Goal: Task Accomplishment & Management: Use online tool/utility

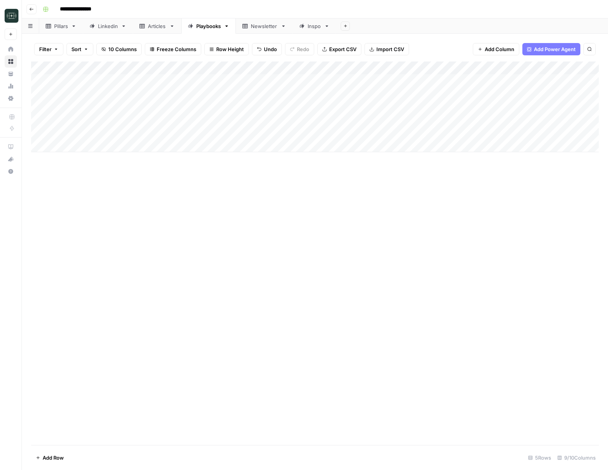
click at [106, 23] on div "Linkedin" at bounding box center [108, 26] width 20 height 8
click at [502, 184] on div "Add Column" at bounding box center [315, 152] width 568 height 182
click at [508, 172] on div "Add Column" at bounding box center [315, 152] width 568 height 182
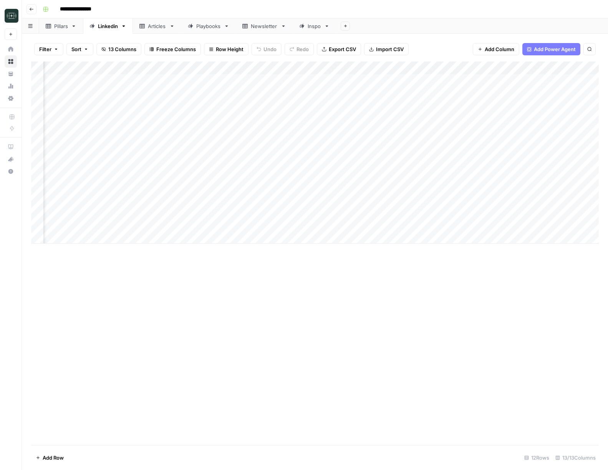
scroll to position [0, 52]
click at [409, 171] on div "Add Column" at bounding box center [315, 152] width 568 height 182
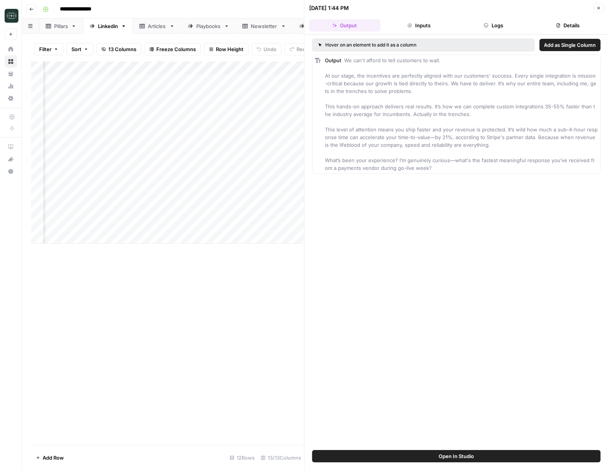
click at [436, 30] on button "Inputs" at bounding box center [419, 25] width 71 height 12
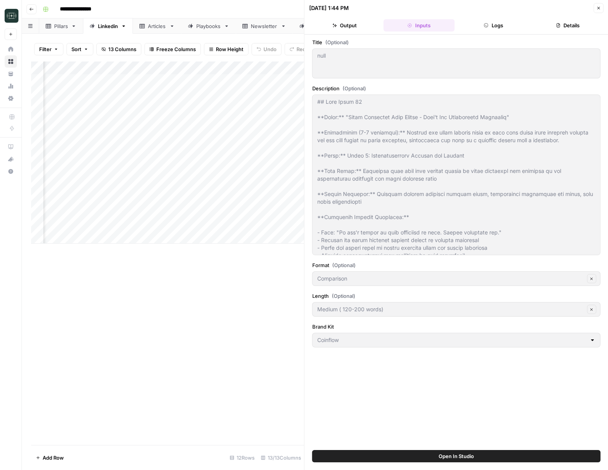
click at [496, 22] on button "Logs" at bounding box center [493, 25] width 71 height 12
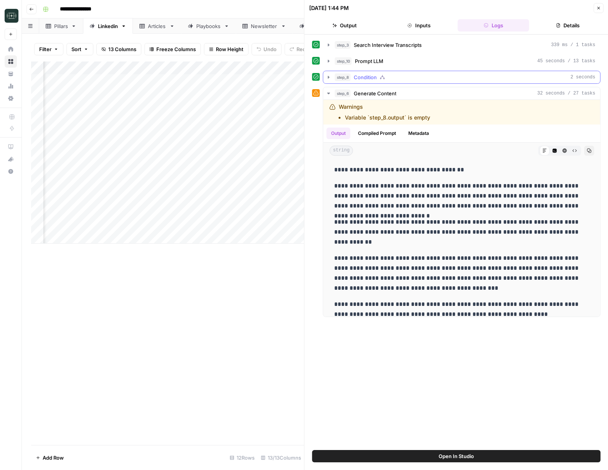
click at [355, 76] on span "Condition" at bounding box center [365, 77] width 23 height 8
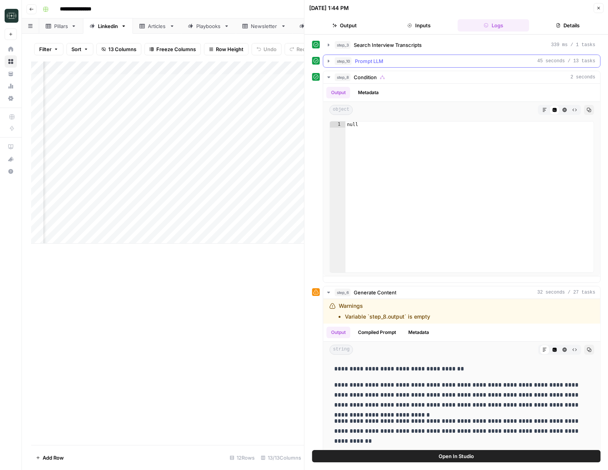
click at [357, 63] on span "Prompt LLM" at bounding box center [369, 61] width 28 height 8
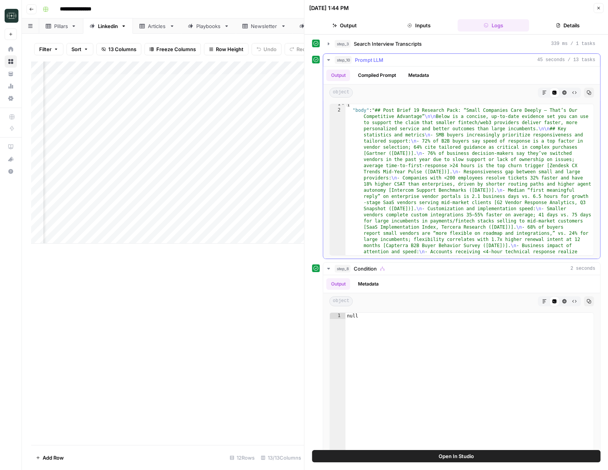
scroll to position [3, 0]
click at [585, 91] on button "Copy" at bounding box center [589, 93] width 10 height 10
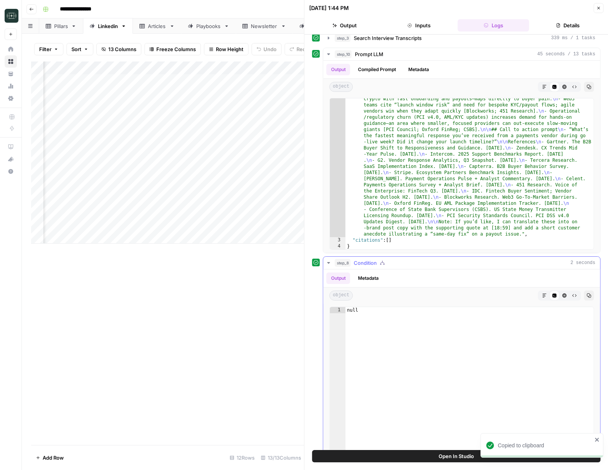
scroll to position [0, 0]
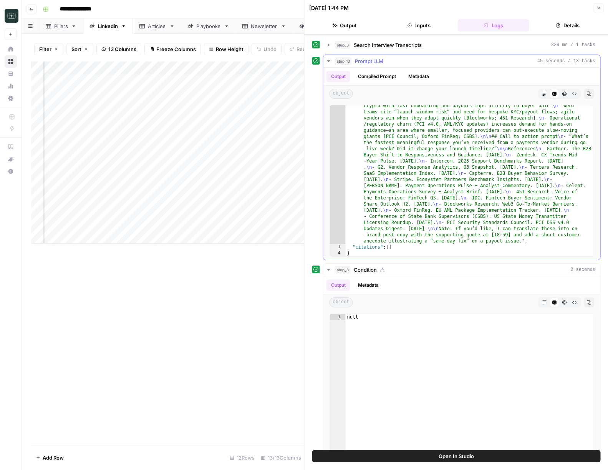
click at [391, 80] on button "Compiled Prompt" at bounding box center [377, 77] width 47 height 12
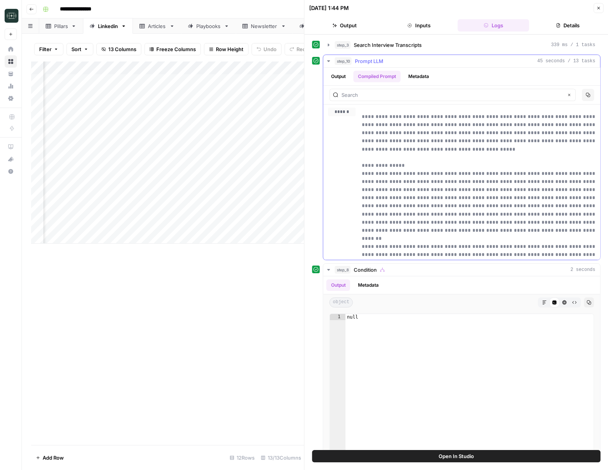
click at [344, 77] on button "Output" at bounding box center [339, 77] width 24 height 12
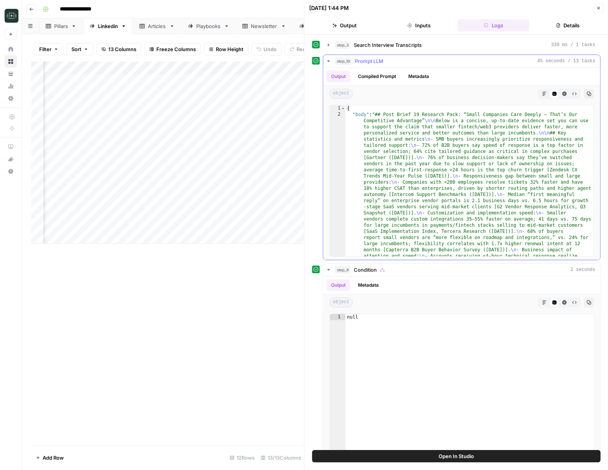
click at [417, 78] on button "Metadata" at bounding box center [419, 77] width 30 height 12
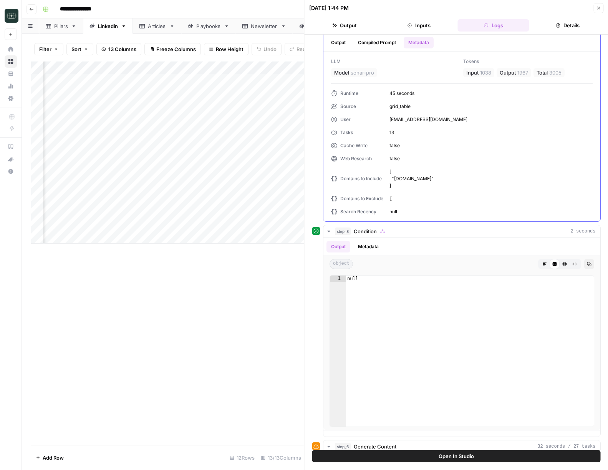
scroll to position [40, 0]
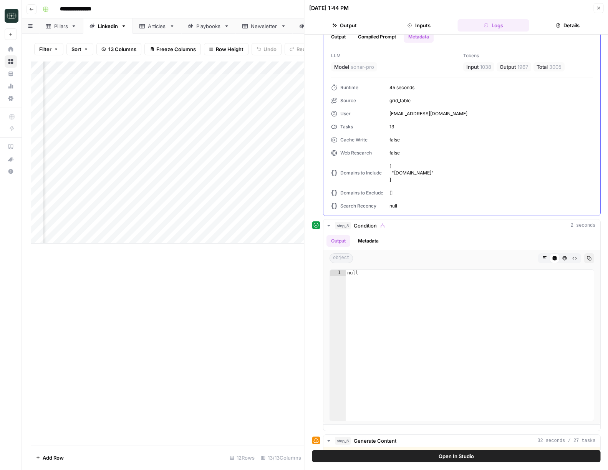
click at [340, 37] on button "Output" at bounding box center [339, 37] width 24 height 12
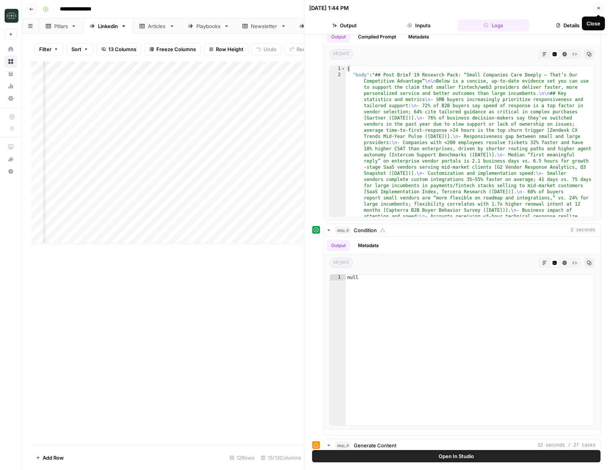
click at [596, 10] on button "Close" at bounding box center [599, 8] width 10 height 10
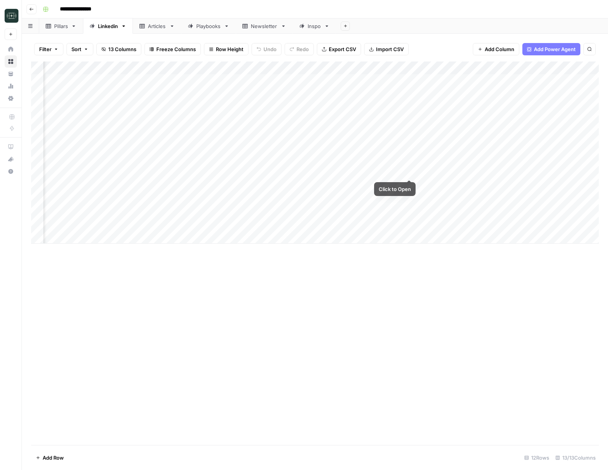
click at [409, 172] on div "Add Column" at bounding box center [315, 152] width 568 height 182
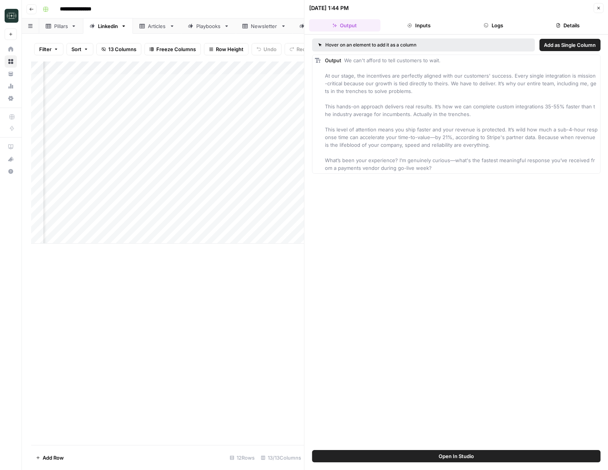
drag, startPoint x: 429, startPoint y: 35, endPoint x: 430, endPoint y: 31, distance: 4.1
click at [429, 35] on div "Hover on an element to add it as a column Add as Single Column Output We can't …" at bounding box center [457, 242] width 304 height 415
click at [433, 27] on button "Inputs" at bounding box center [419, 25] width 71 height 12
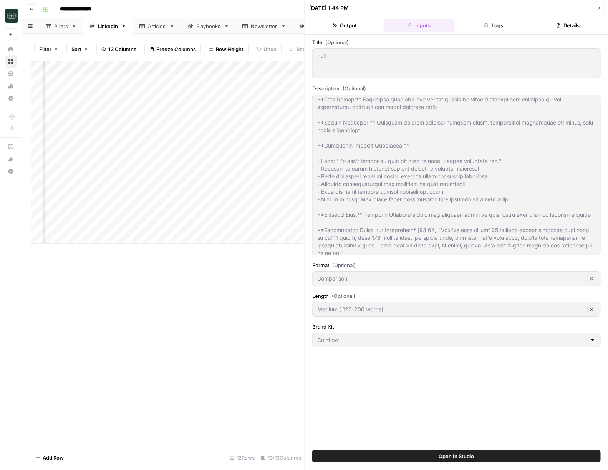
scroll to position [85, 0]
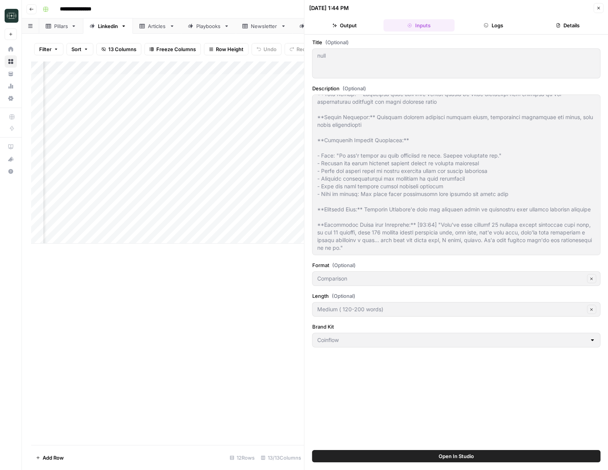
click at [495, 30] on button "Logs" at bounding box center [493, 25] width 71 height 12
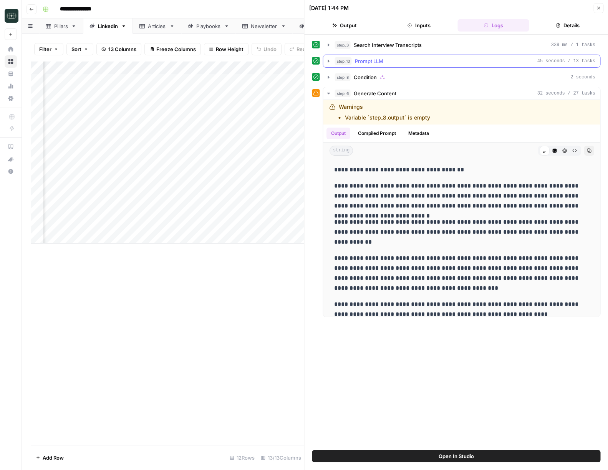
scroll to position [0, 52]
click at [598, 6] on icon "button" at bounding box center [598, 8] width 5 height 5
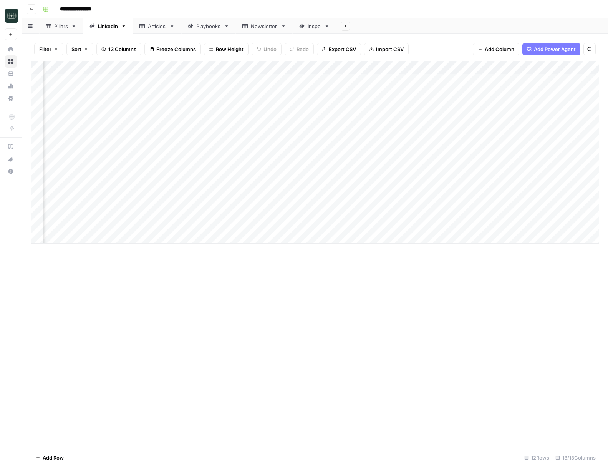
click at [410, 67] on div "Add Column" at bounding box center [315, 152] width 568 height 182
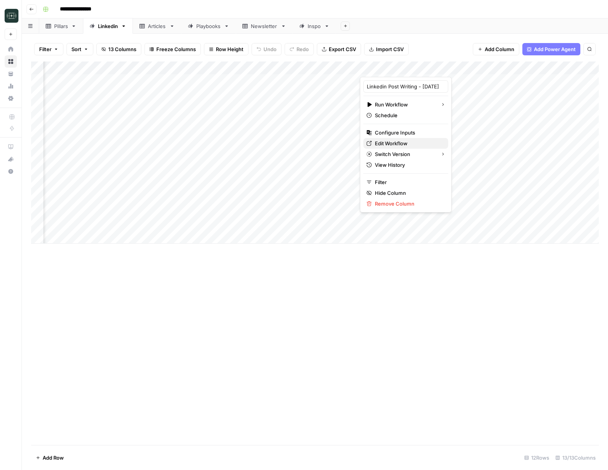
click at [399, 142] on span "Edit Workflow" at bounding box center [408, 144] width 67 height 8
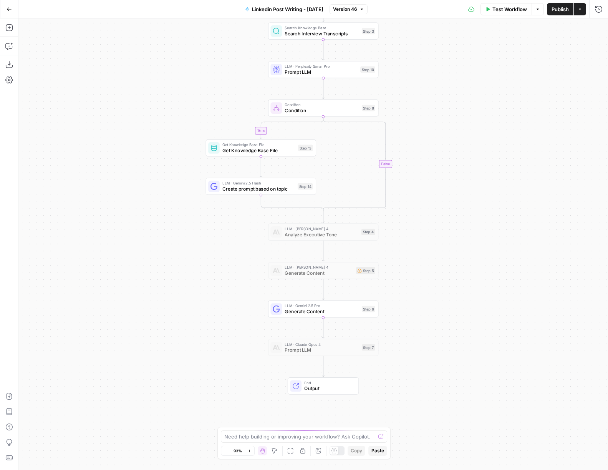
drag, startPoint x: 541, startPoint y: 195, endPoint x: 522, endPoint y: 148, distance: 51.1
click at [522, 148] on div "true false Workflow Set Inputs Inputs Search Knowledge Base Search Interview Tr…" at bounding box center [313, 244] width 590 height 452
click at [319, 385] on span "Output" at bounding box center [328, 387] width 48 height 7
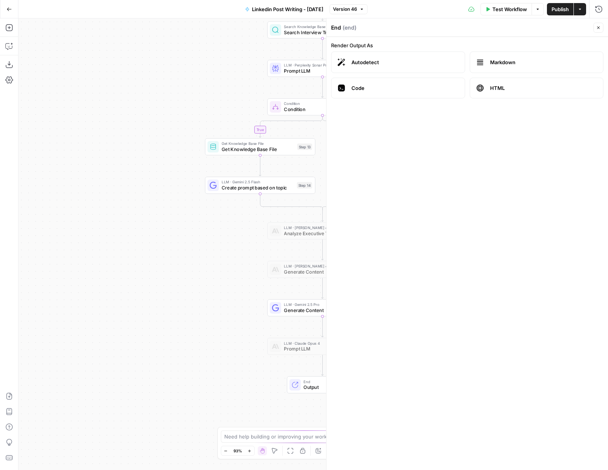
click at [221, 370] on div "true false Workflow Set Inputs Inputs Search Knowledge Base Search Interview Tr…" at bounding box center [313, 244] width 590 height 452
drag, startPoint x: 600, startPoint y: 26, endPoint x: 164, endPoint y: 167, distance: 457.9
click at [599, 27] on span "E" at bounding box center [597, 26] width 6 height 8
click at [600, 29] on icon "button" at bounding box center [598, 27] width 5 height 5
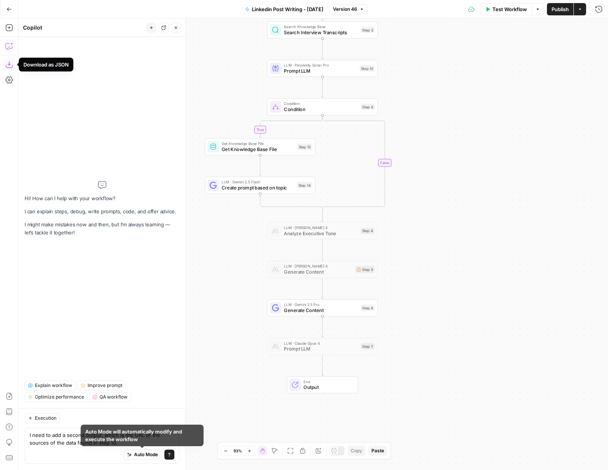
type textarea "I need to add a second output, which is the URL of the sources of the data foun…"
click at [169, 455] on icon "submit" at bounding box center [169, 454] width 5 height 5
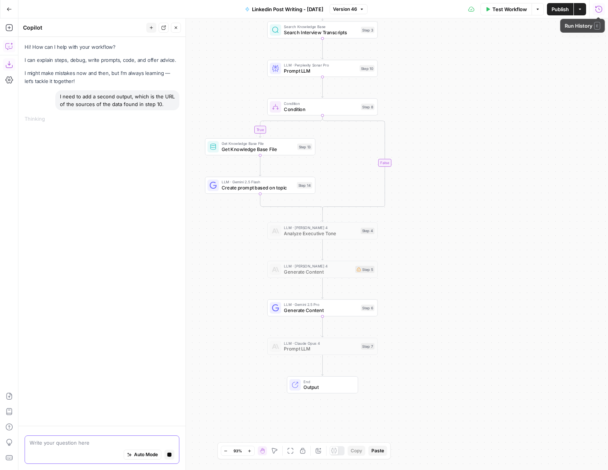
click at [602, 8] on icon "button" at bounding box center [599, 8] width 7 height 7
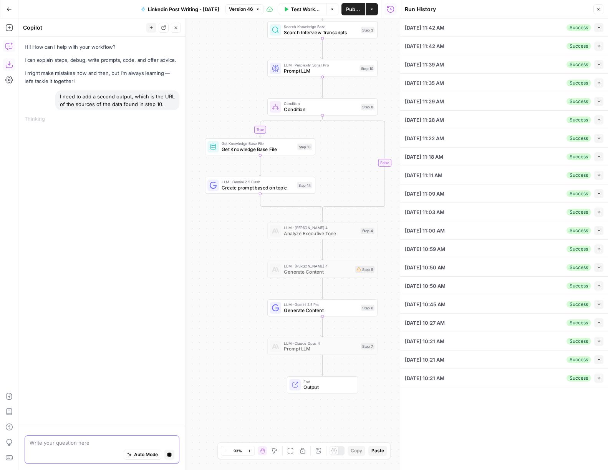
click at [602, 8] on button "Close" at bounding box center [599, 9] width 10 height 10
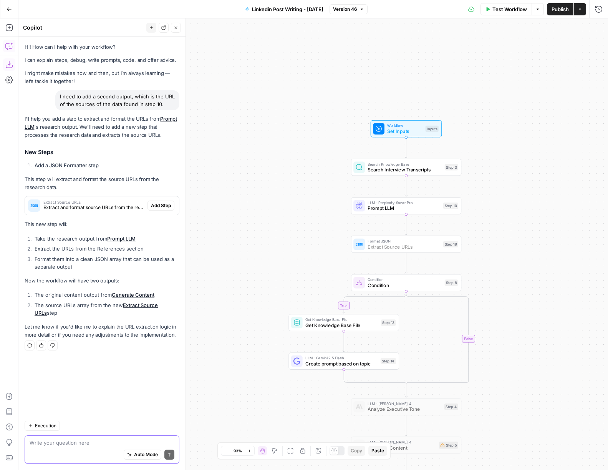
click at [164, 203] on span "Add Step" at bounding box center [161, 205] width 20 height 7
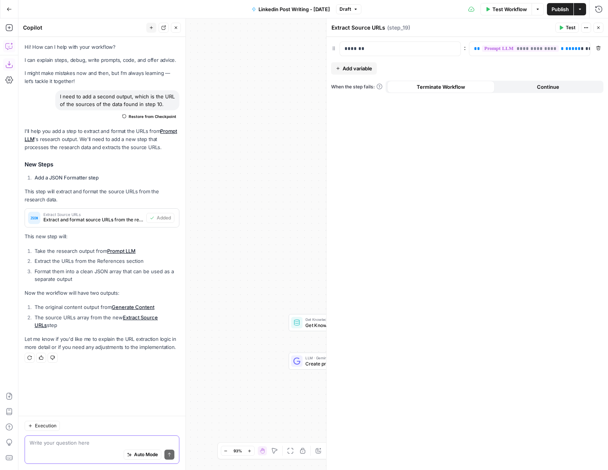
click at [89, 442] on textarea at bounding box center [102, 443] width 145 height 8
paste textarea "Do I need to add a formatting step for the final post output as well to go alon…"
type textarea "Do I need to add a formatting step for the final post output as well to go alon…"
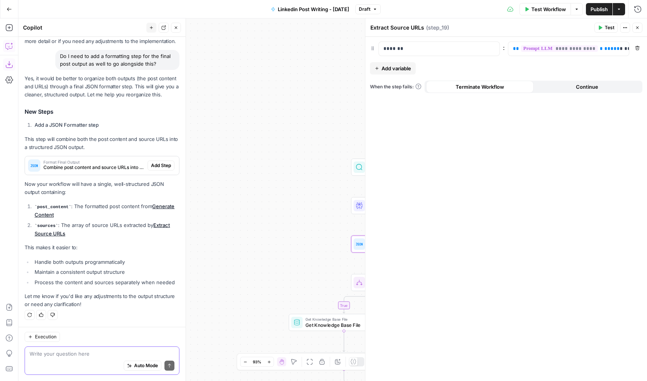
scroll to position [305, 0]
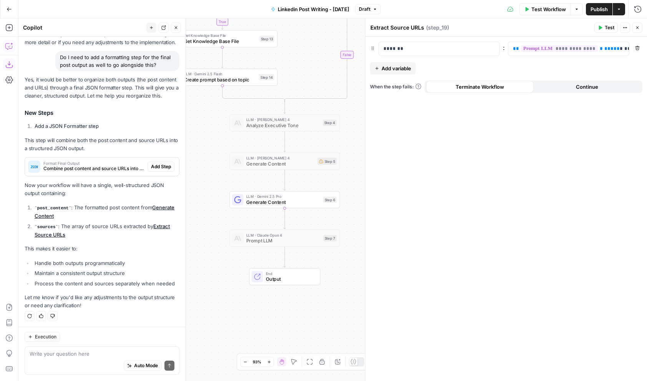
click at [608, 32] on button "Close" at bounding box center [638, 28] width 10 height 10
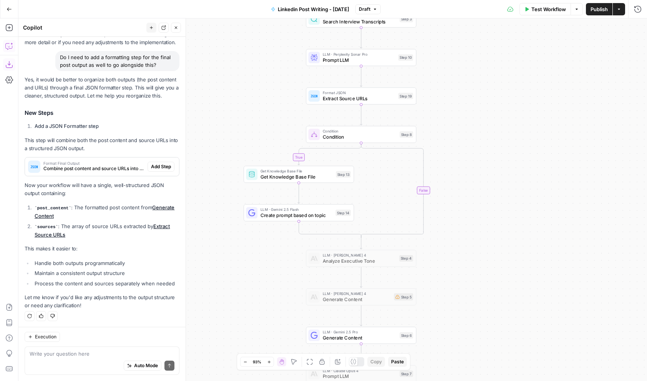
drag, startPoint x: 526, startPoint y: 153, endPoint x: 559, endPoint y: 243, distance: 96.4
click at [559, 243] on div "true false Workflow Set Inputs Inputs Search Knowledge Base Search Interview Tr…" at bounding box center [332, 199] width 629 height 363
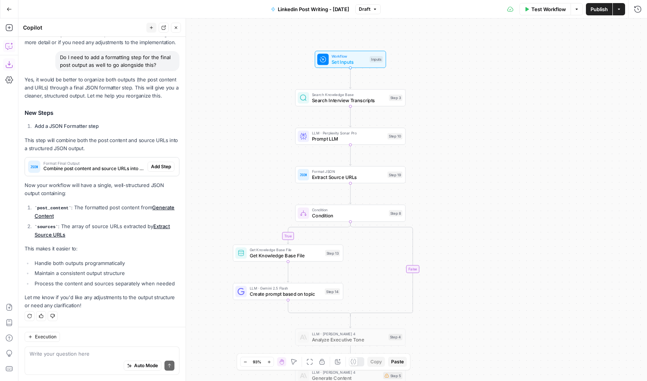
drag, startPoint x: 452, startPoint y: 116, endPoint x: 442, endPoint y: 195, distance: 79.5
click at [442, 195] on div "true false Workflow Set Inputs Inputs Search Knowledge Base Search Interview Tr…" at bounding box center [332, 199] width 629 height 363
